Goal: Task Accomplishment & Management: Complete application form

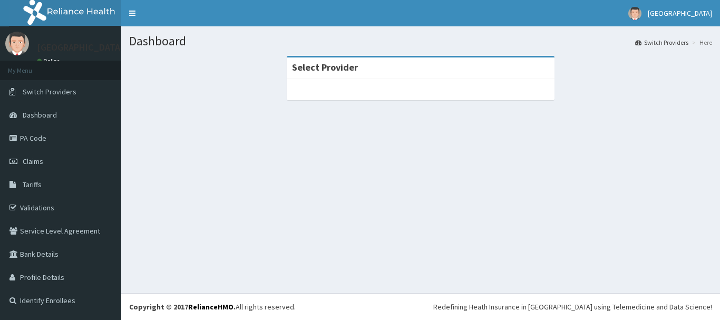
click at [51, 91] on span "Switch Providers" at bounding box center [50, 91] width 54 height 9
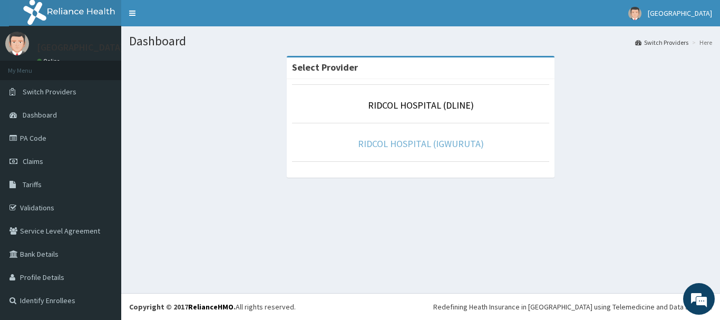
click at [412, 147] on link "RIDCOL HOSPITAL (IGWURUTA)" at bounding box center [421, 144] width 126 height 12
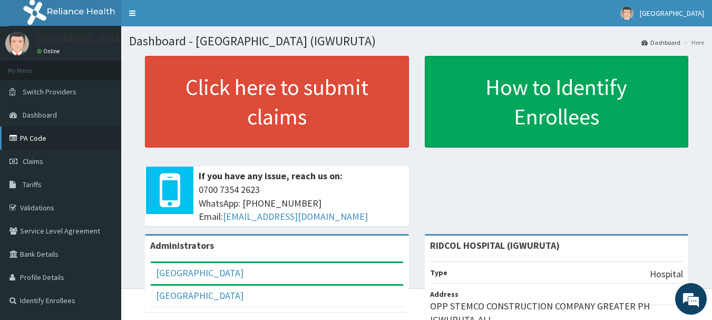
click at [60, 135] on link "PA Code" at bounding box center [60, 138] width 121 height 23
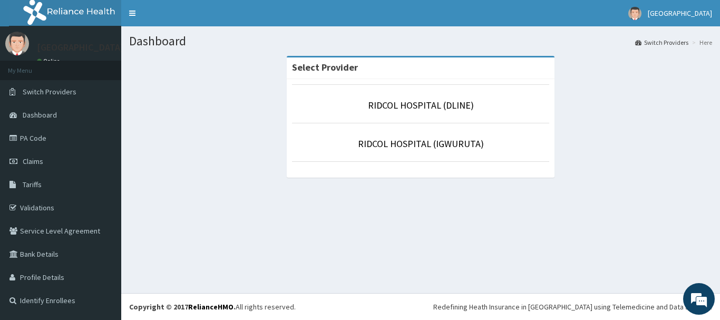
click at [460, 151] on li "RIDCOL HOSPITAL (IGWURUTA)" at bounding box center [420, 142] width 257 height 39
click at [422, 143] on link "RIDCOL HOSPITAL (IGWURUTA)" at bounding box center [421, 144] width 126 height 12
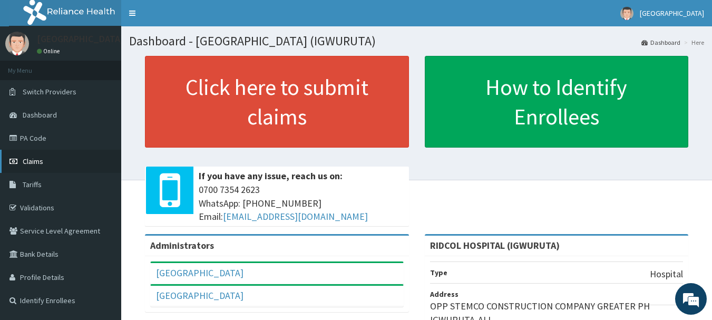
click at [52, 163] on link "Claims" at bounding box center [60, 161] width 121 height 23
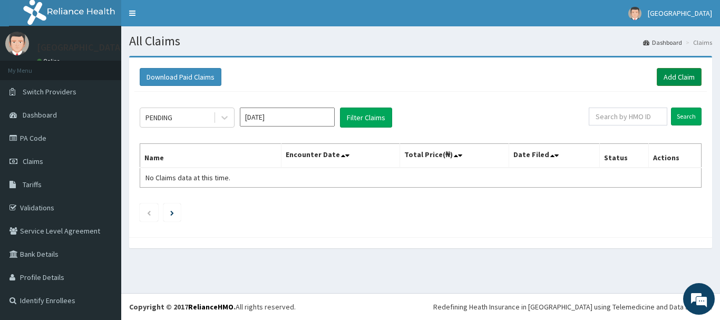
click at [678, 77] on link "Add Claim" at bounding box center [679, 77] width 45 height 18
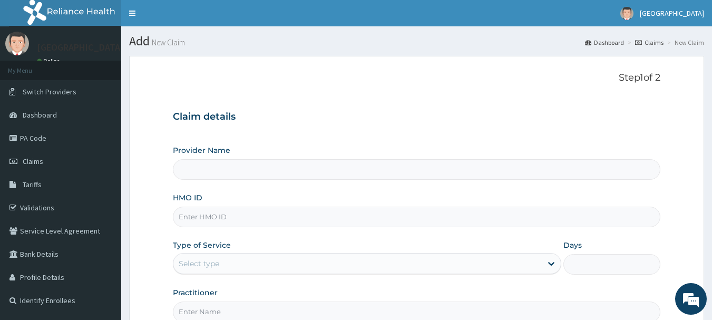
click at [207, 217] on input "HMO ID" at bounding box center [417, 217] width 488 height 21
type input "RIDCOL HOSPITAL (IGWURUTA)"
paste input "gsv/11653/a"
type input "gsv/11653/a"
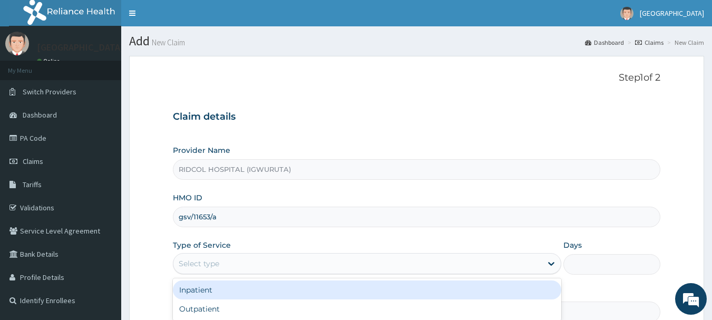
click at [225, 258] on div "Select type" at bounding box center [357, 263] width 368 height 17
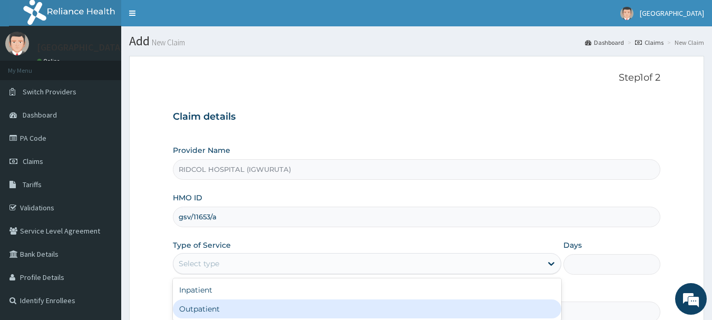
click at [223, 313] on div "Outpatient" at bounding box center [367, 308] width 388 height 19
type input "1"
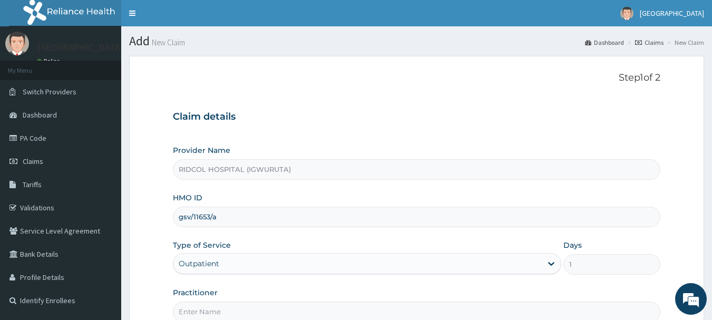
click at [208, 307] on input "Practitioner" at bounding box center [417, 312] width 488 height 21
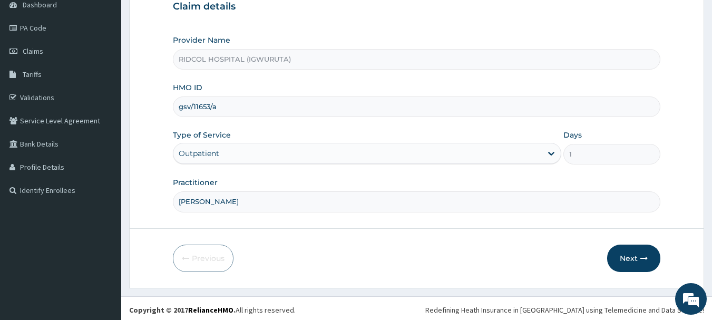
scroll to position [113, 0]
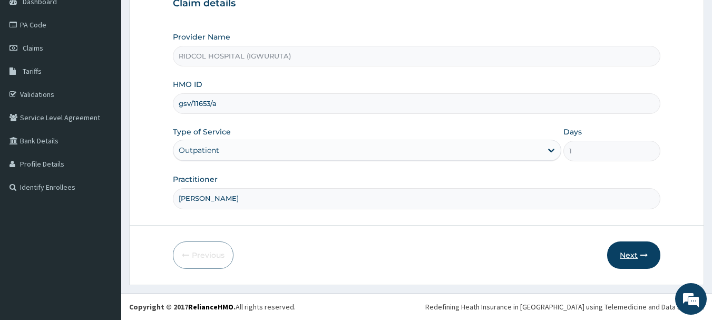
type input "dr hammed"
click at [634, 252] on button "Next" at bounding box center [633, 254] width 53 height 27
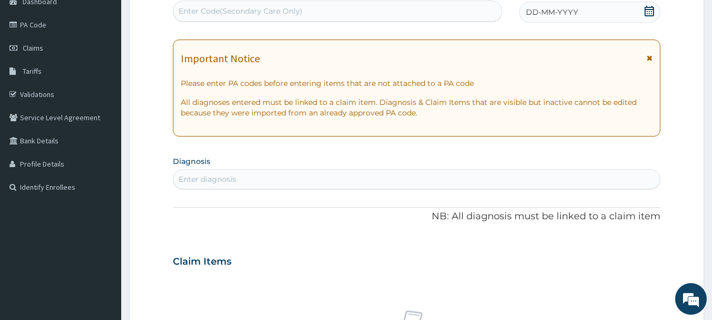
click at [224, 4] on div "Enter Code(Secondary Care Only)" at bounding box center [337, 11] width 329 height 17
paste input "PA/21392C"
type input "PA/21392C"
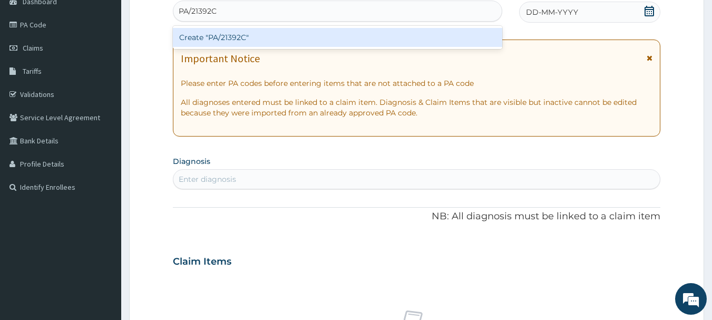
click at [221, 33] on div "Create "PA/21392C"" at bounding box center [338, 37] width 330 height 19
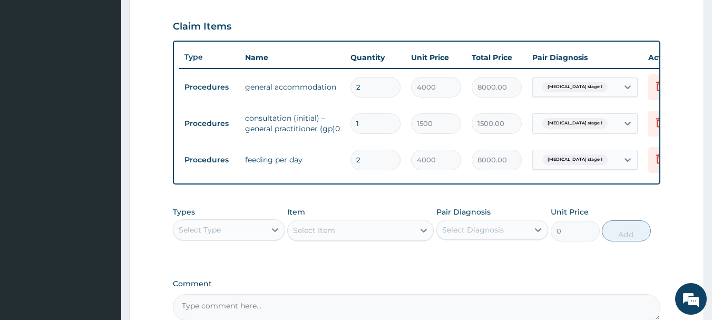
scroll to position [471, 0]
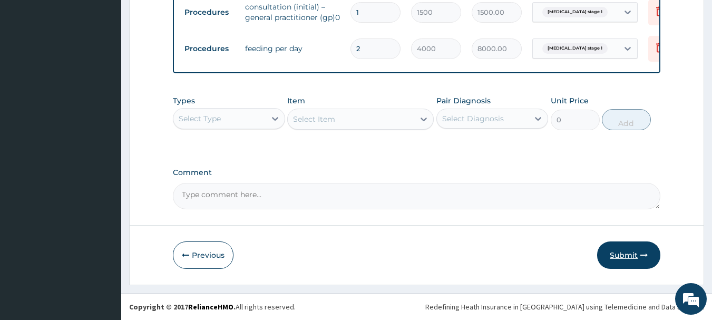
click at [623, 256] on button "Submit" at bounding box center [628, 254] width 63 height 27
